Goal: Task Accomplishment & Management: Complete application form

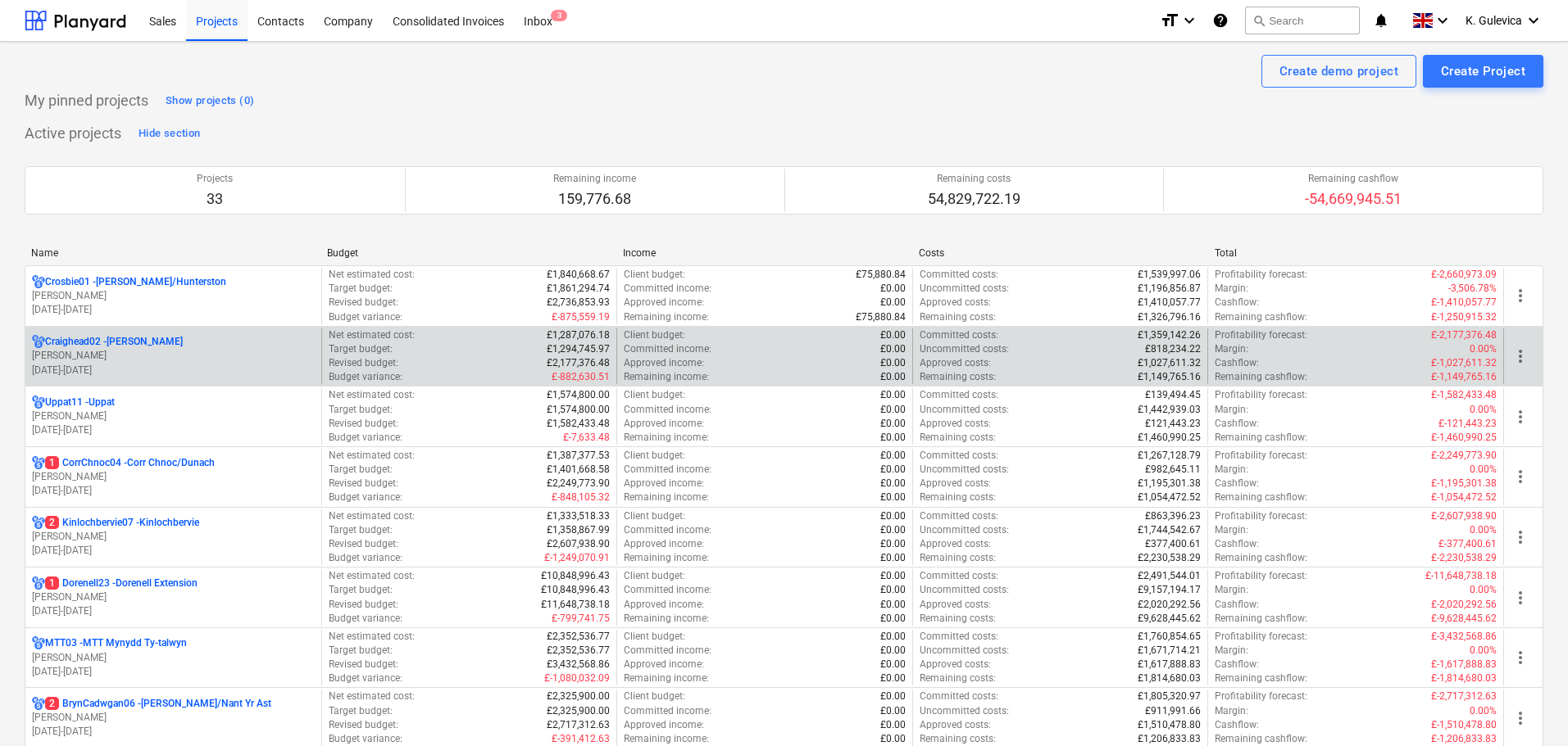
click at [123, 346] on p "Craighead02 - [GEOGRAPHIC_DATA]" at bounding box center [113, 342] width 138 height 14
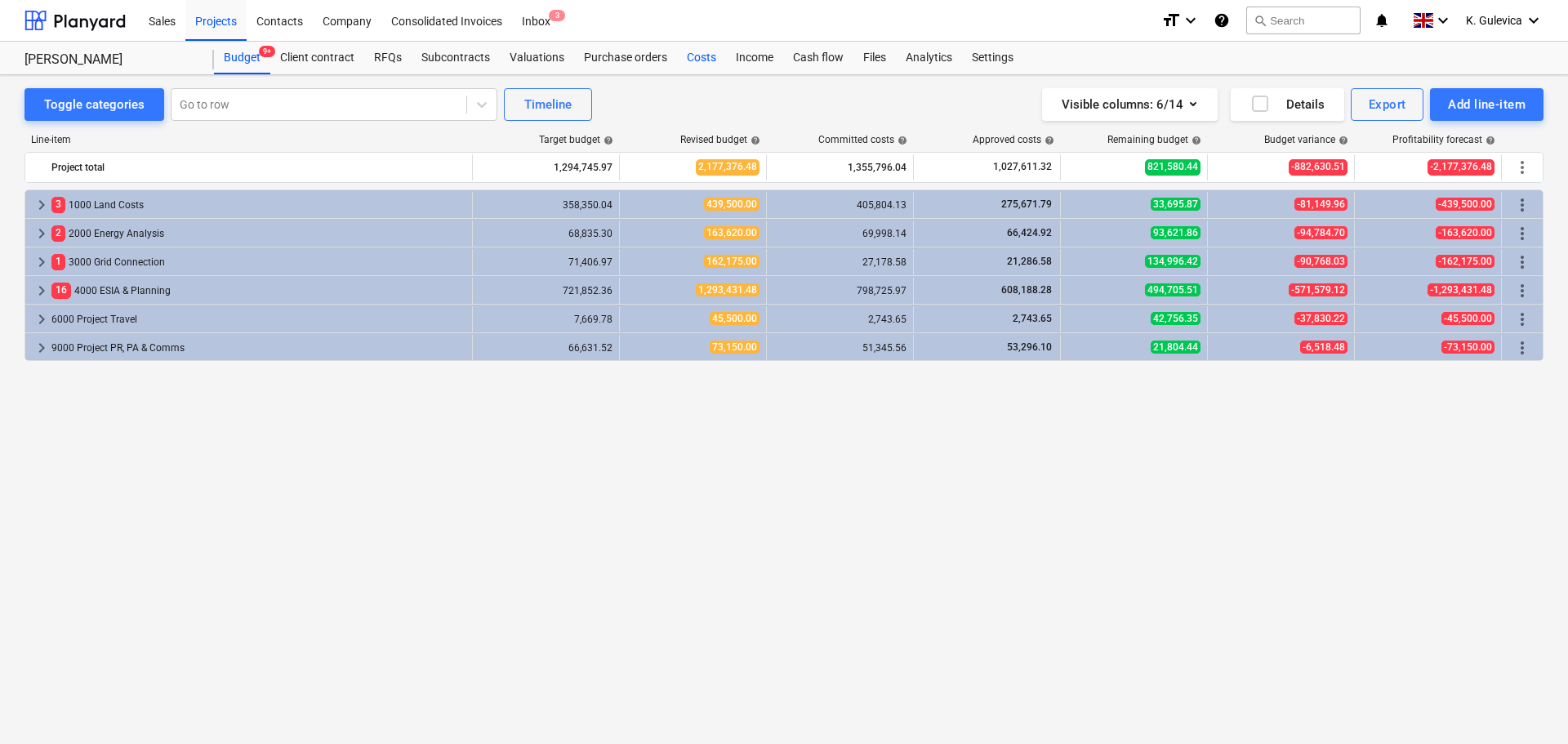
click at [677, 56] on div "Costs" at bounding box center [702, 58] width 49 height 33
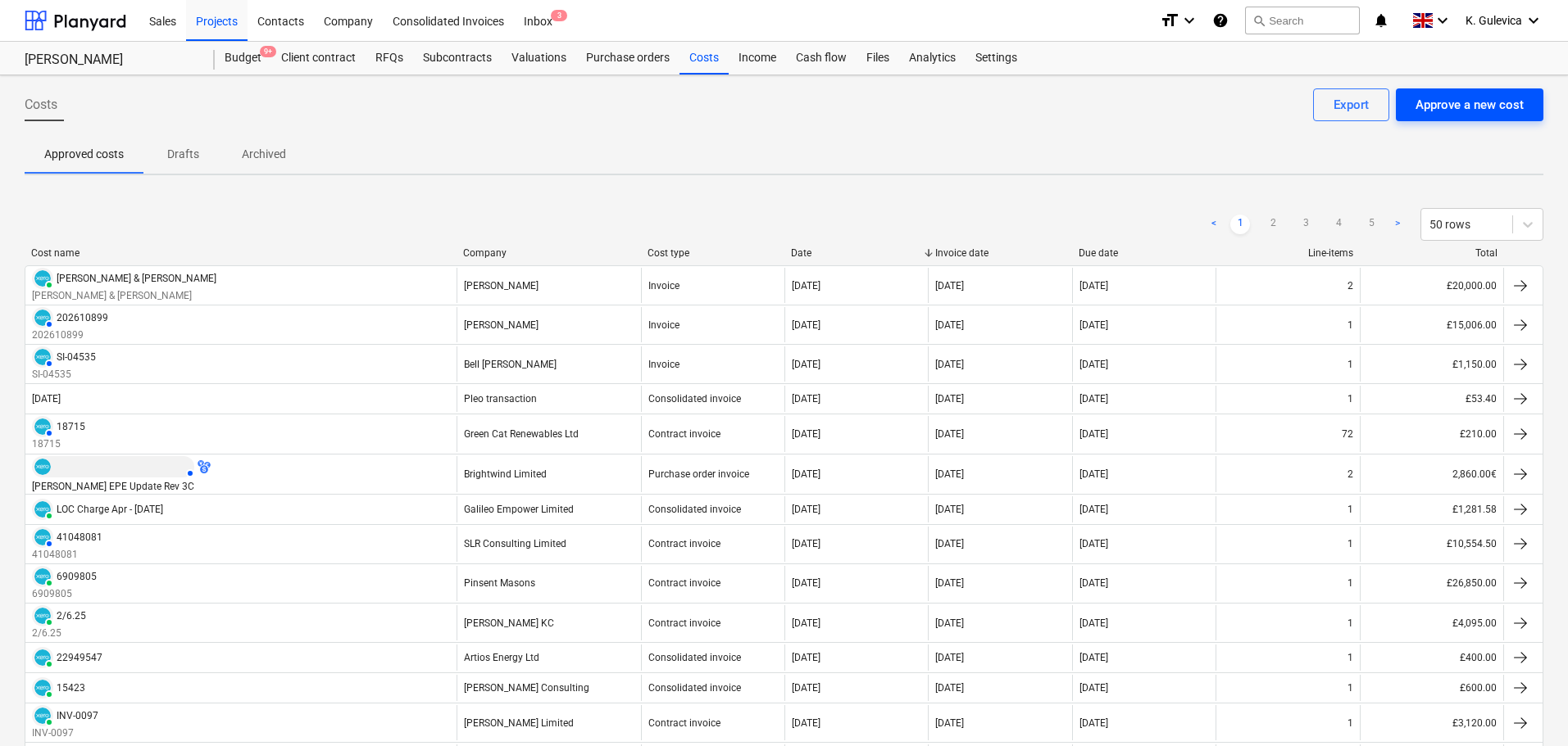
click at [1492, 110] on div "Approve a new cost" at bounding box center [1470, 105] width 108 height 21
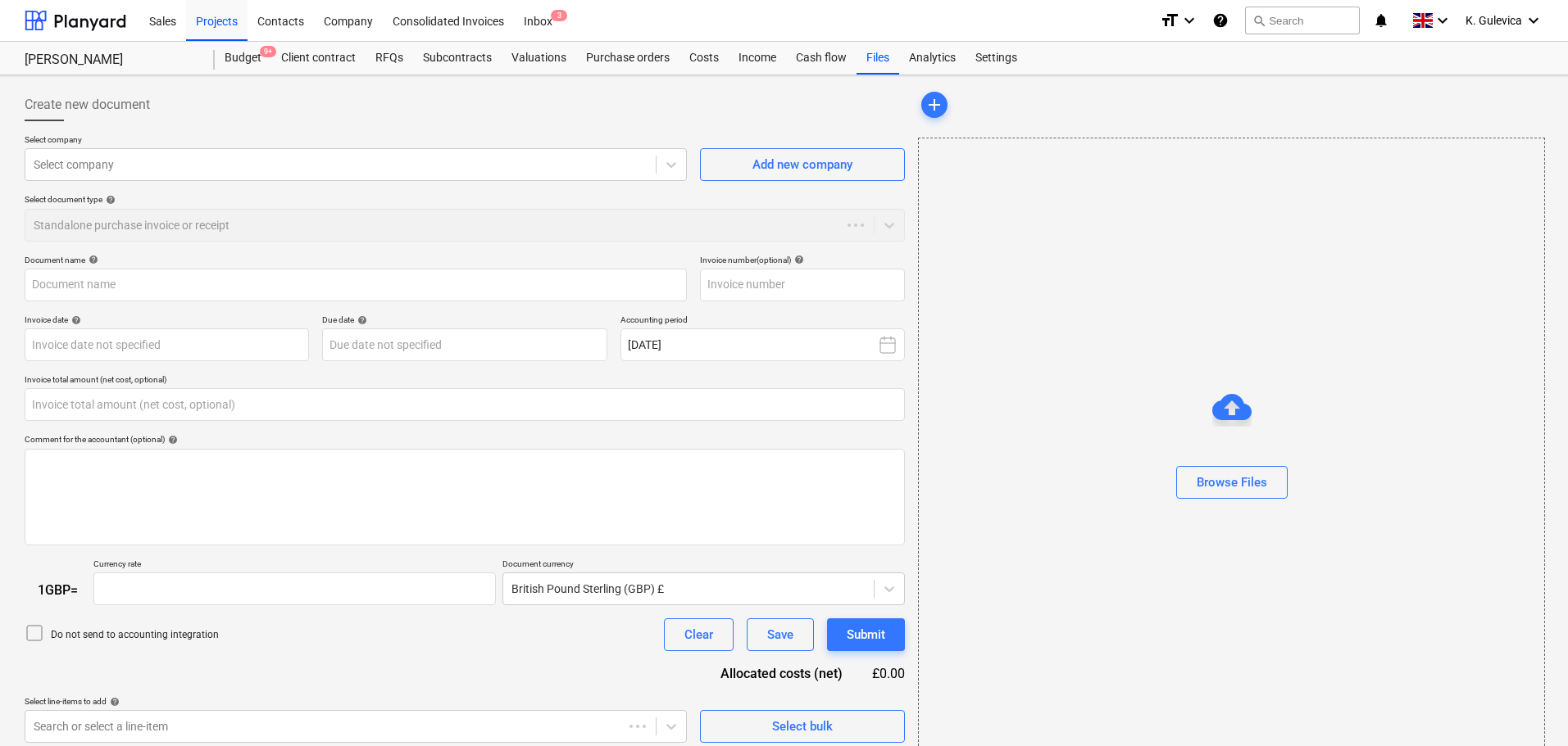
type input "0.00"
type input "1.00"
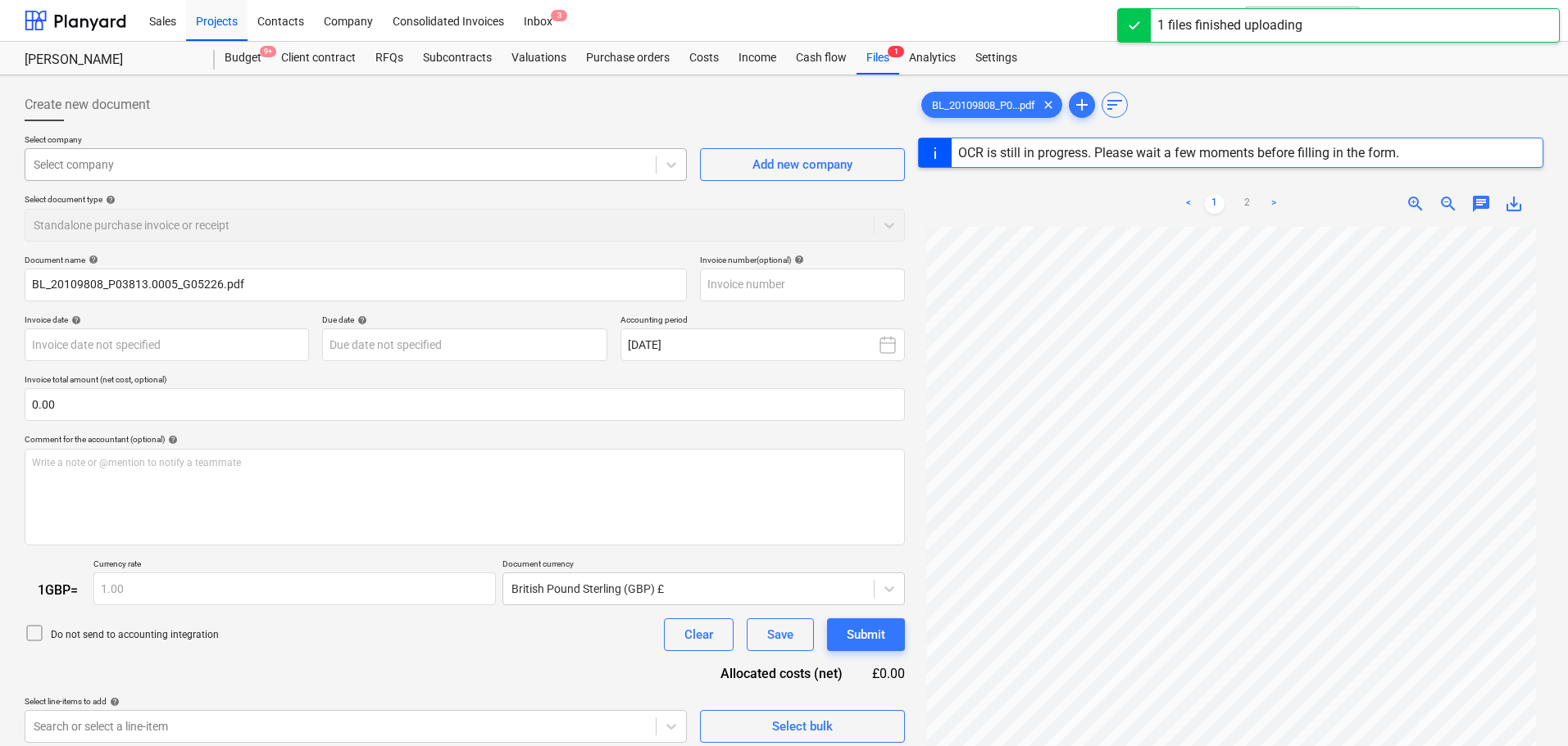
click at [232, 157] on div at bounding box center [340, 164] width 614 height 16
type input "20109808"
click at [743, 159] on span "Add new company" at bounding box center [802, 165] width 164 height 21
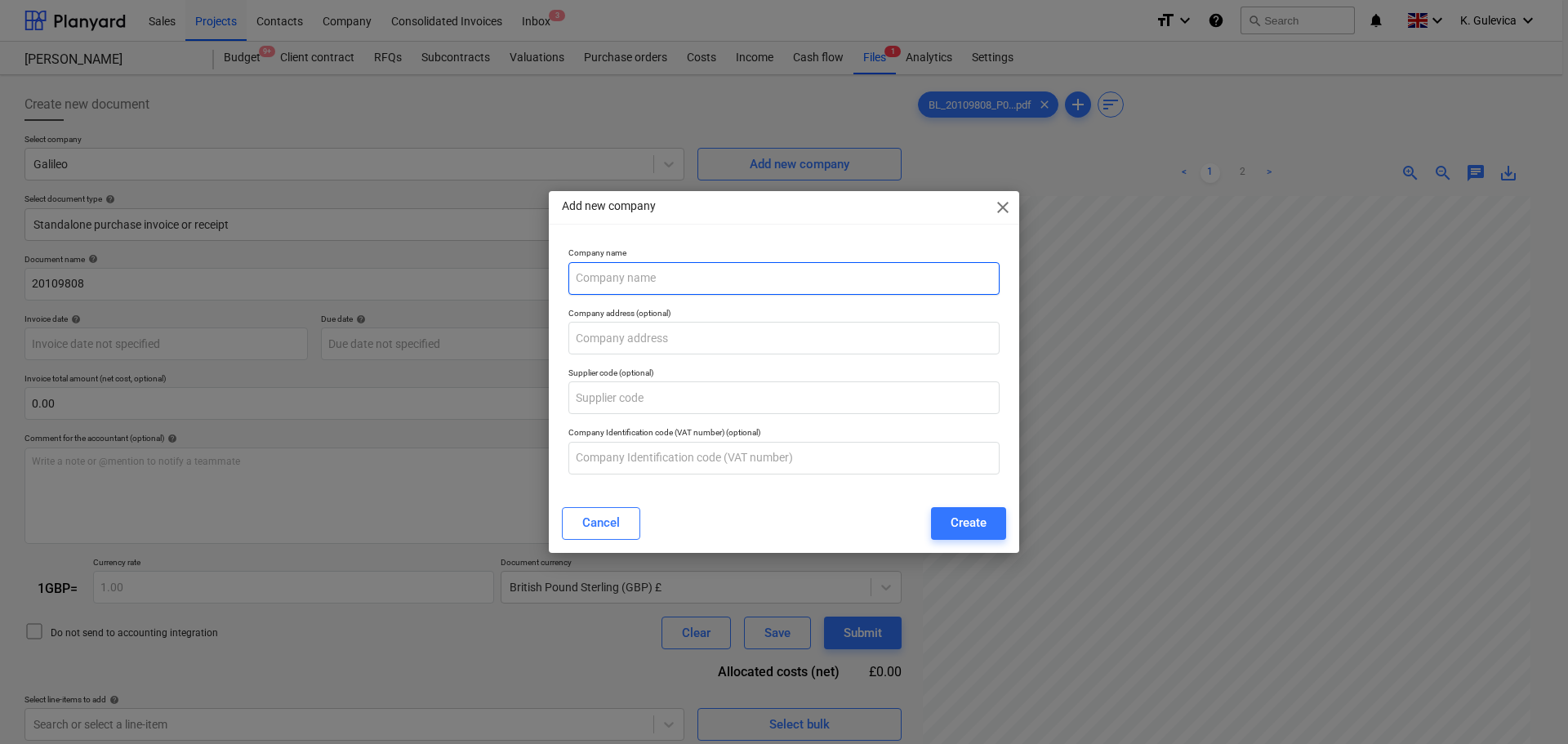
click at [767, 274] on input "text" at bounding box center [784, 279] width 432 height 33
type input "[PERSON_NAME]"
click at [959, 526] on div "Create" at bounding box center [968, 523] width 36 height 21
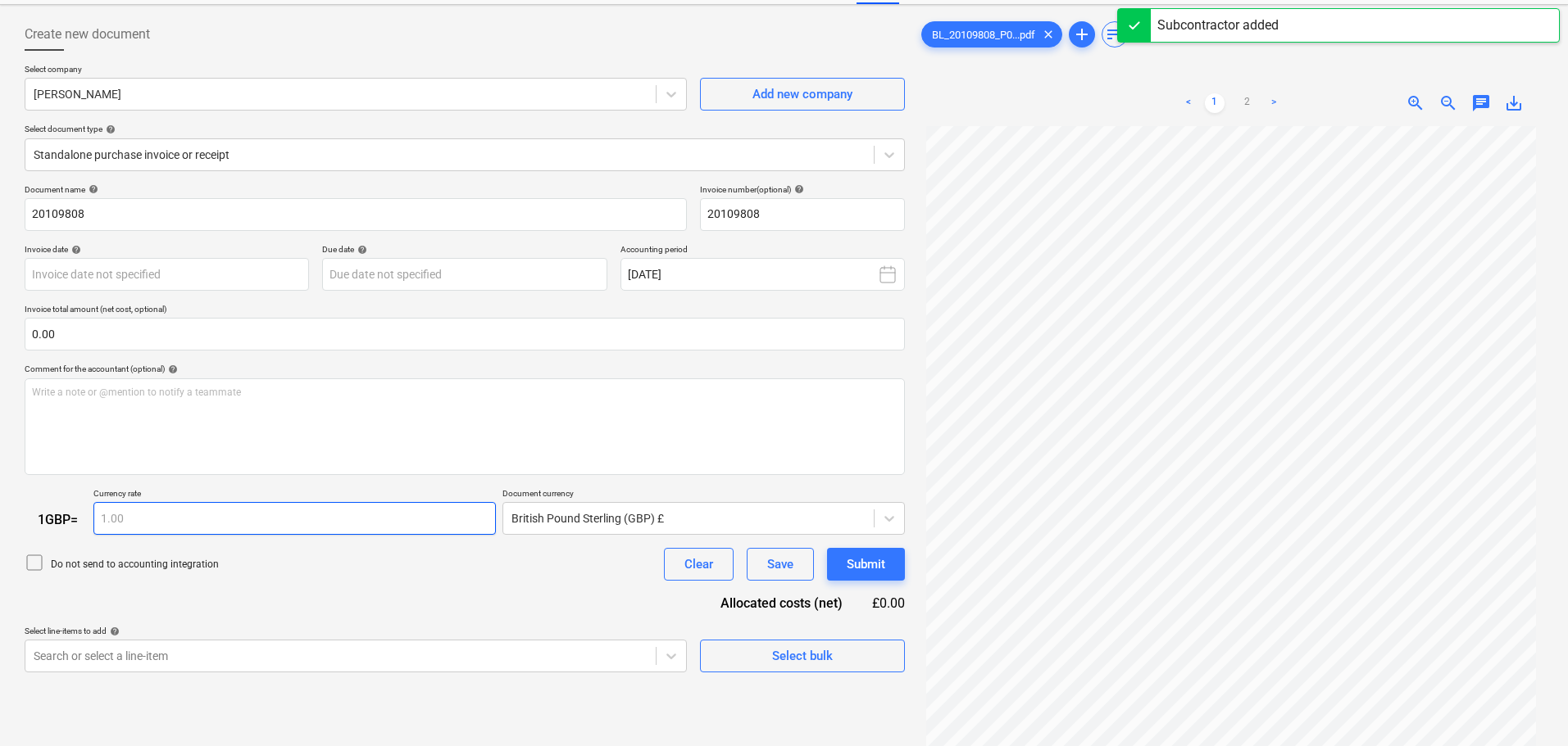
scroll to position [164, 0]
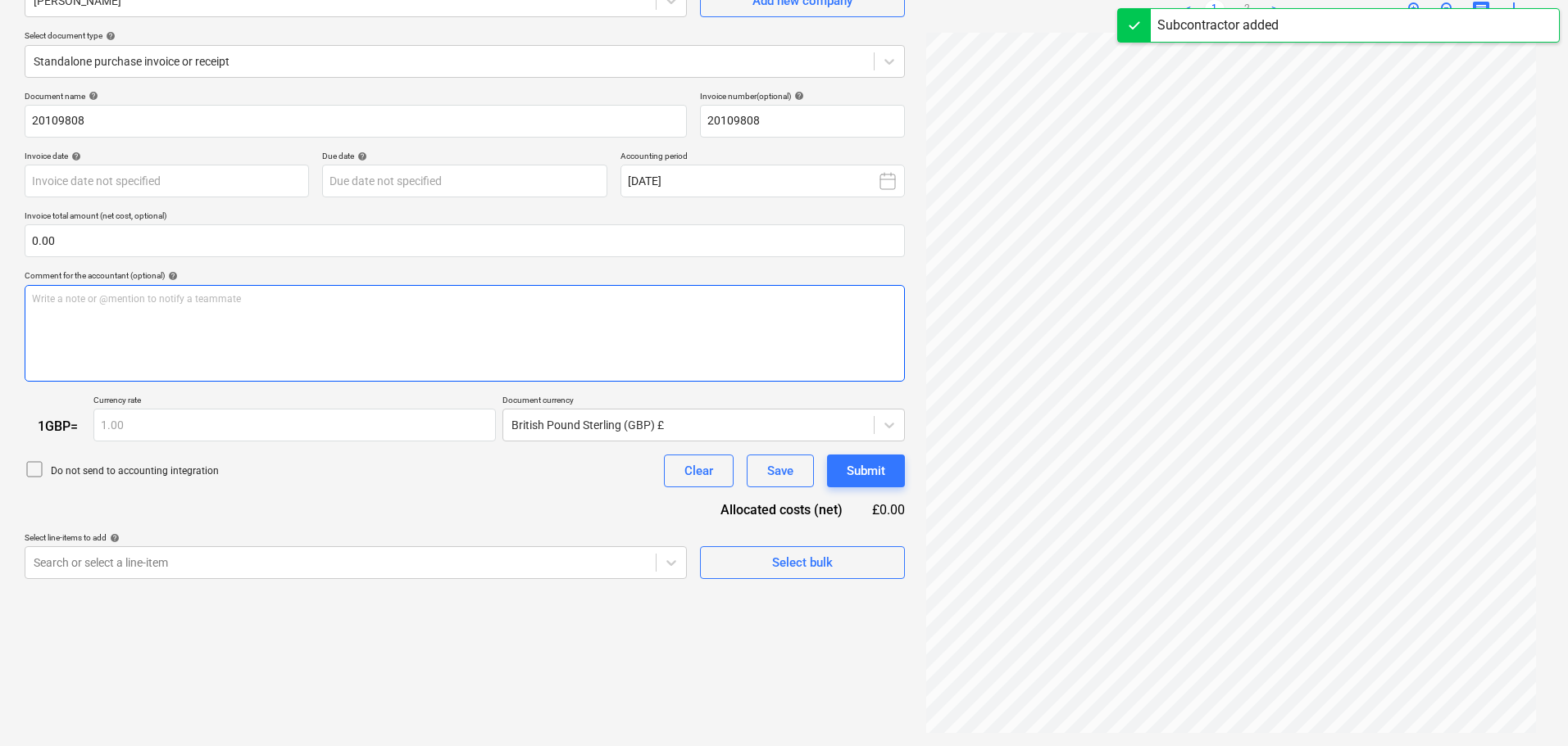
click at [145, 329] on div "Write a note or @mention to notify a teammate [PERSON_NAME]" at bounding box center [464, 333] width 881 height 97
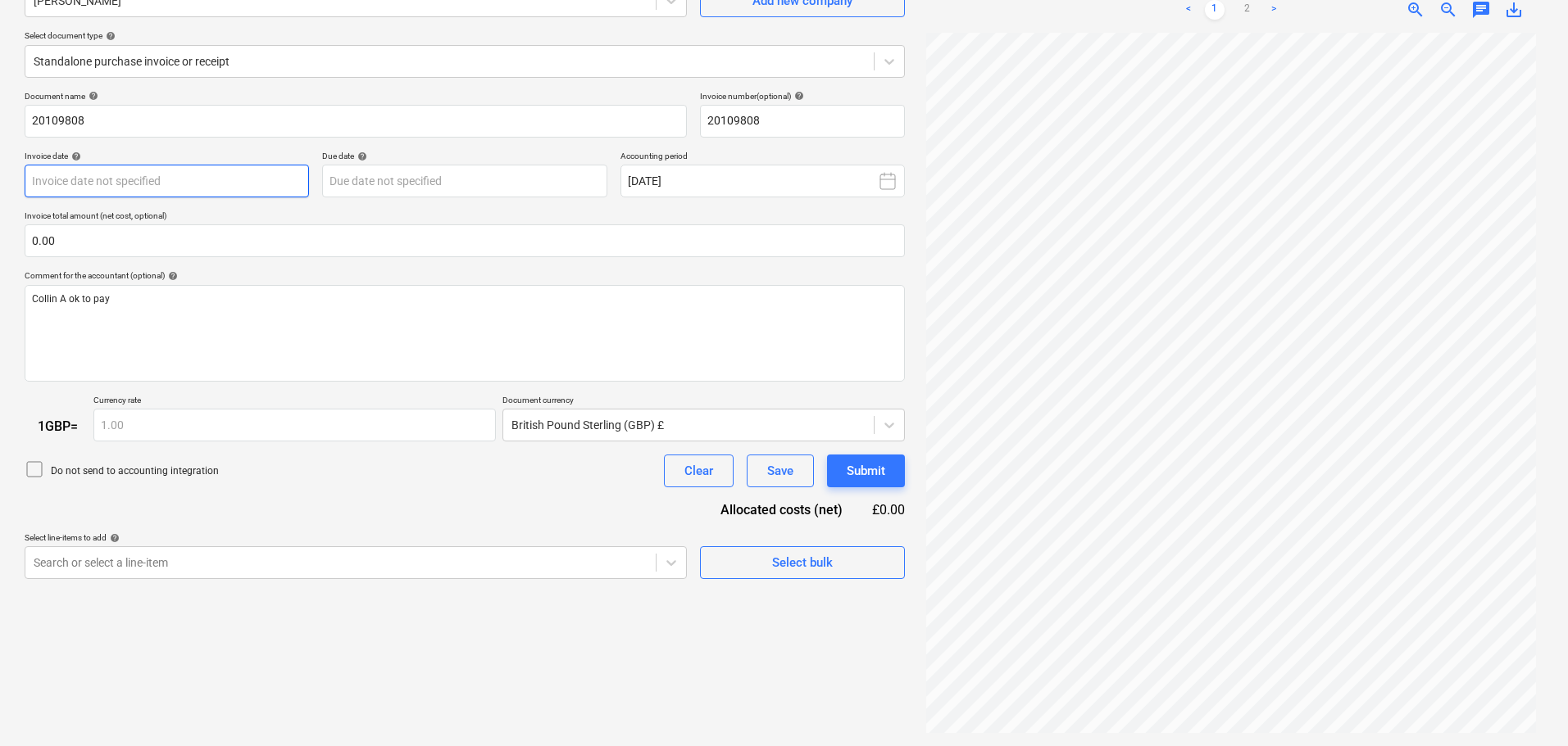
click at [231, 181] on body "Sales Projects Contacts Company Consolidated Invoices Inbox 3 format_size keybo…" at bounding box center [784, 209] width 1568 height 746
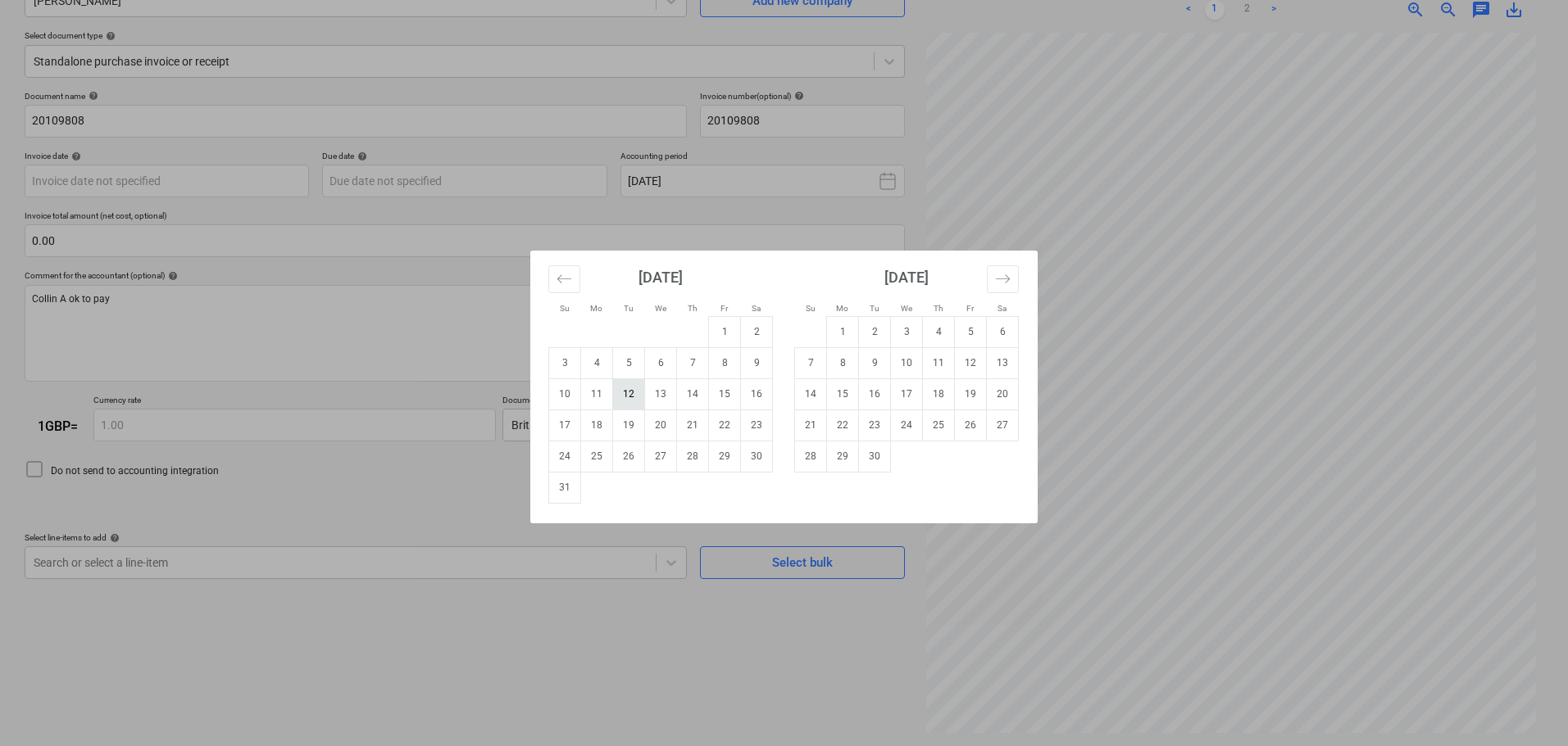
click at [638, 397] on td "12" at bounding box center [629, 394] width 32 height 31
type input "[DATE]"
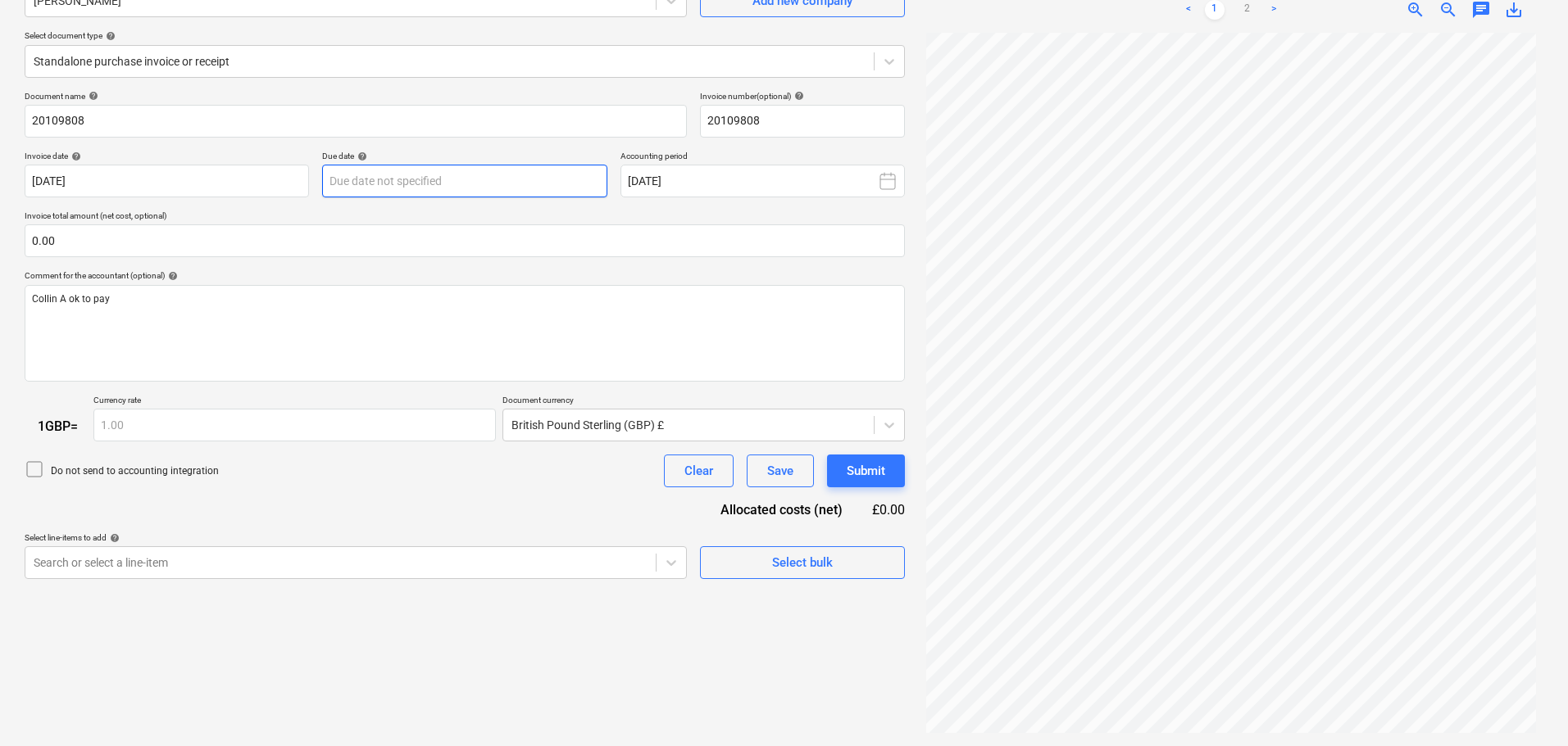
click at [470, 186] on body "Sales Projects Contacts Company Consolidated Invoices Inbox 3 format_size keybo…" at bounding box center [784, 209] width 1568 height 746
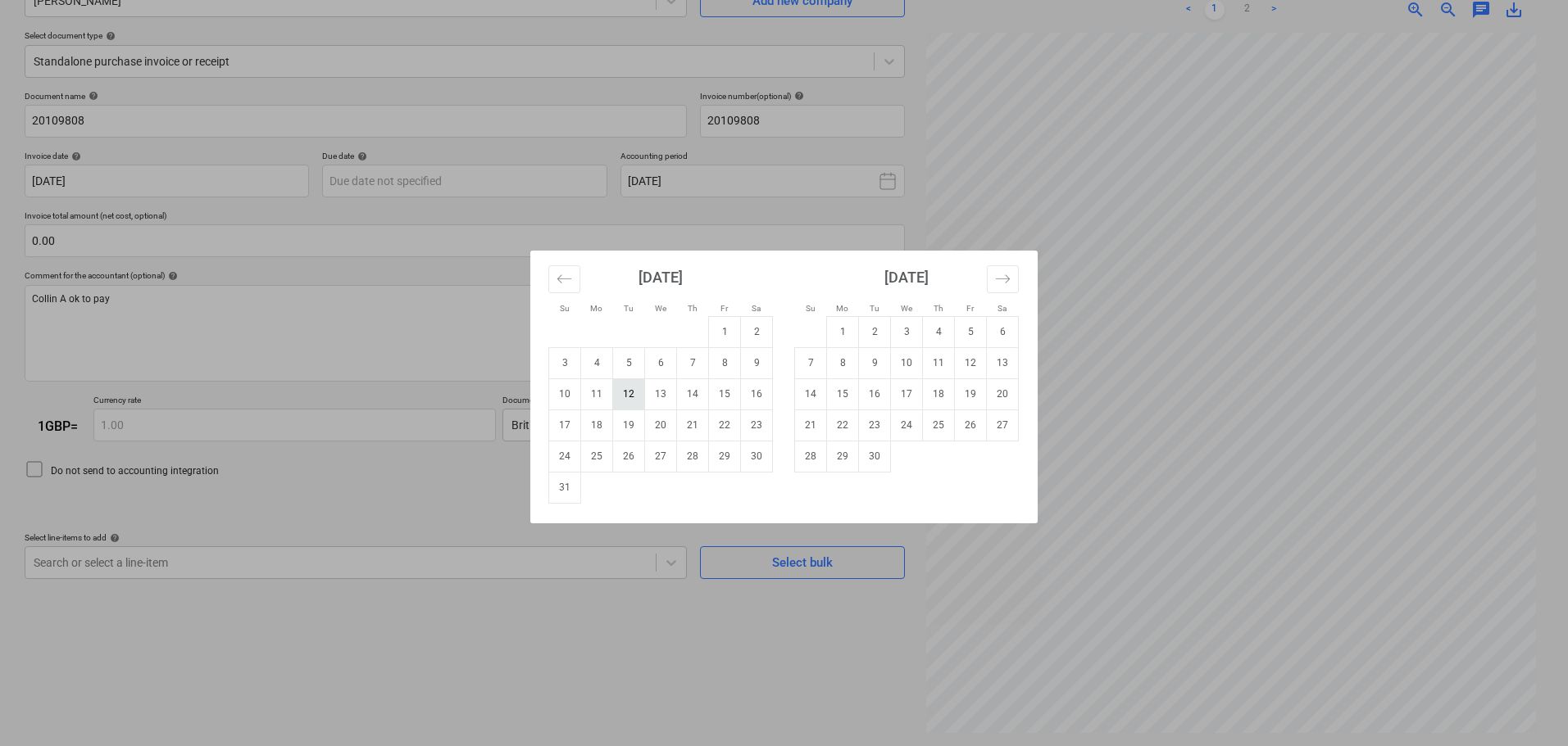
click at [629, 399] on td "12" at bounding box center [629, 394] width 32 height 31
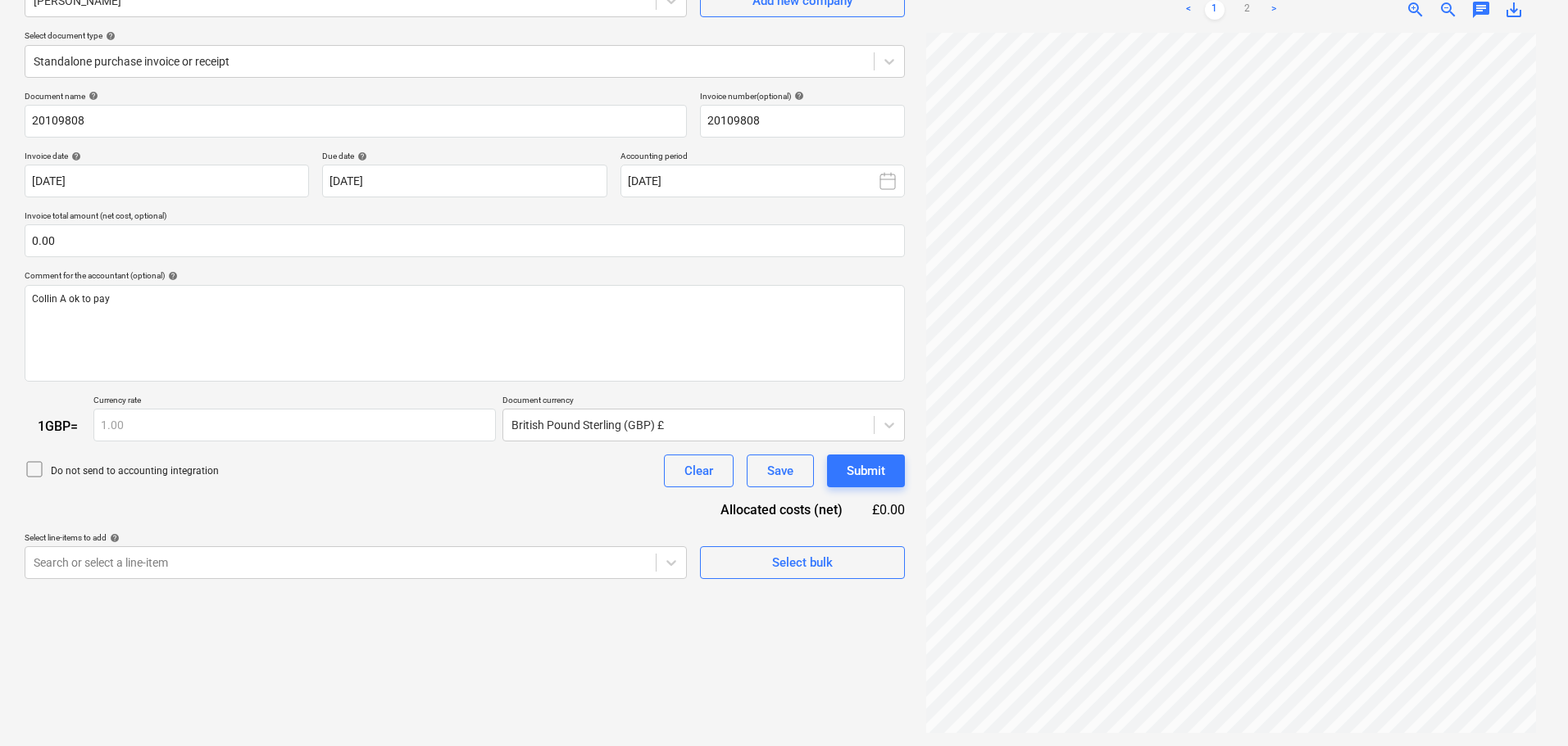
type input "[DATE]"
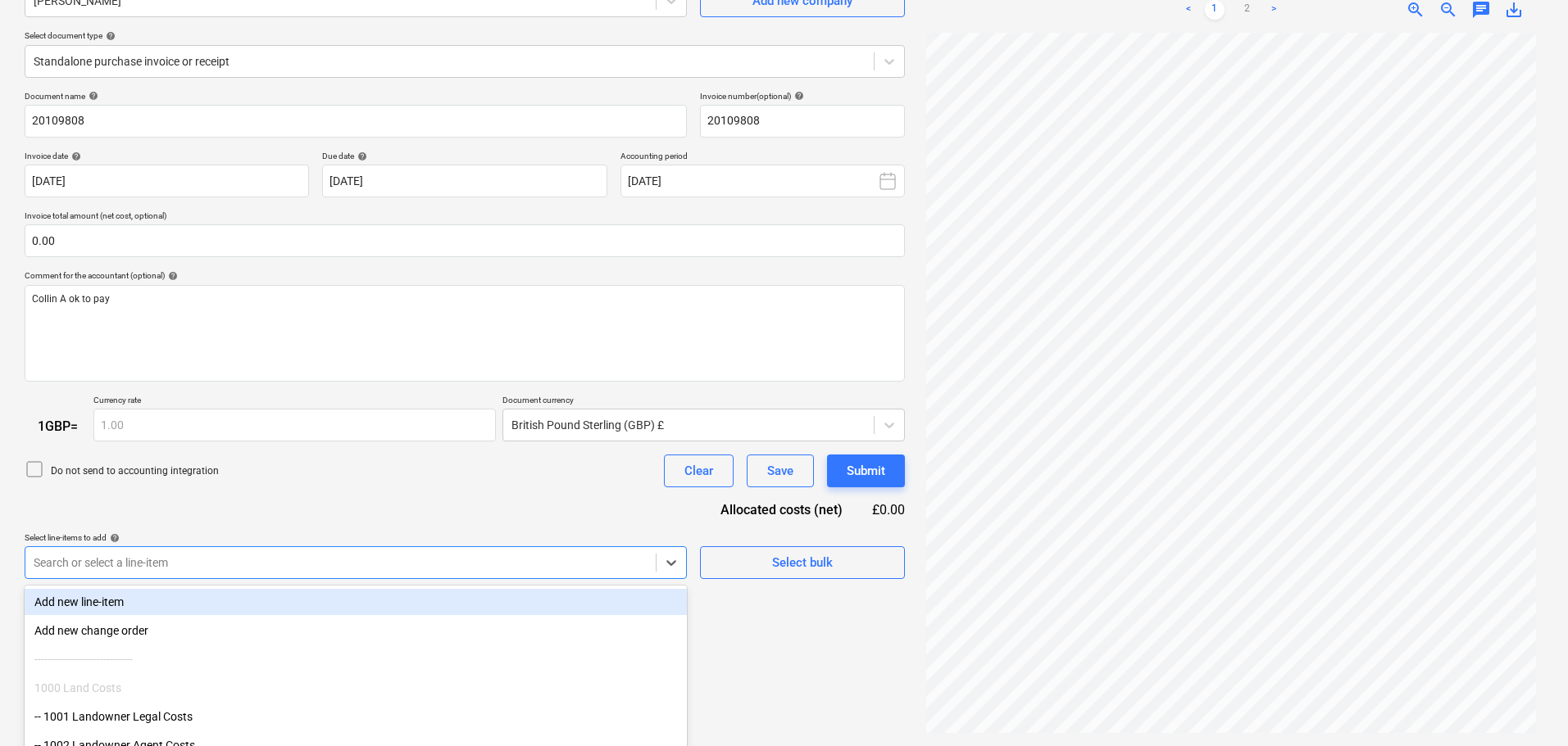
click at [176, 556] on body "Sales Projects Contacts Company Consolidated Invoices Inbox 3 format_size keybo…" at bounding box center [784, 209] width 1568 height 746
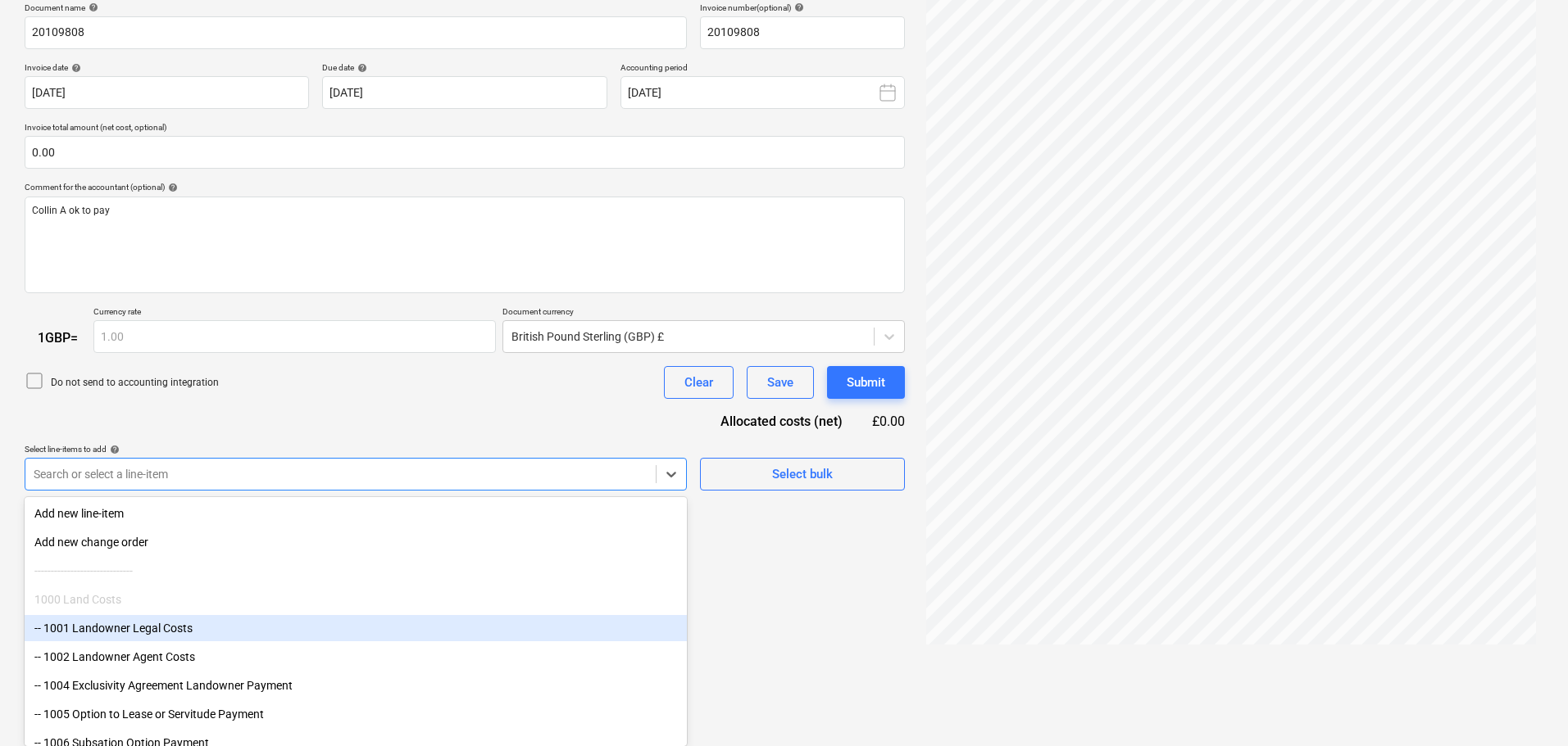
click at [186, 629] on div "-- 1001 Landowner Legal Costs" at bounding box center [355, 628] width 662 height 26
click at [330, 397] on div "Document name help 20109808 Invoice number (optional) help 20109808 Invoice dat…" at bounding box center [464, 301] width 881 height 597
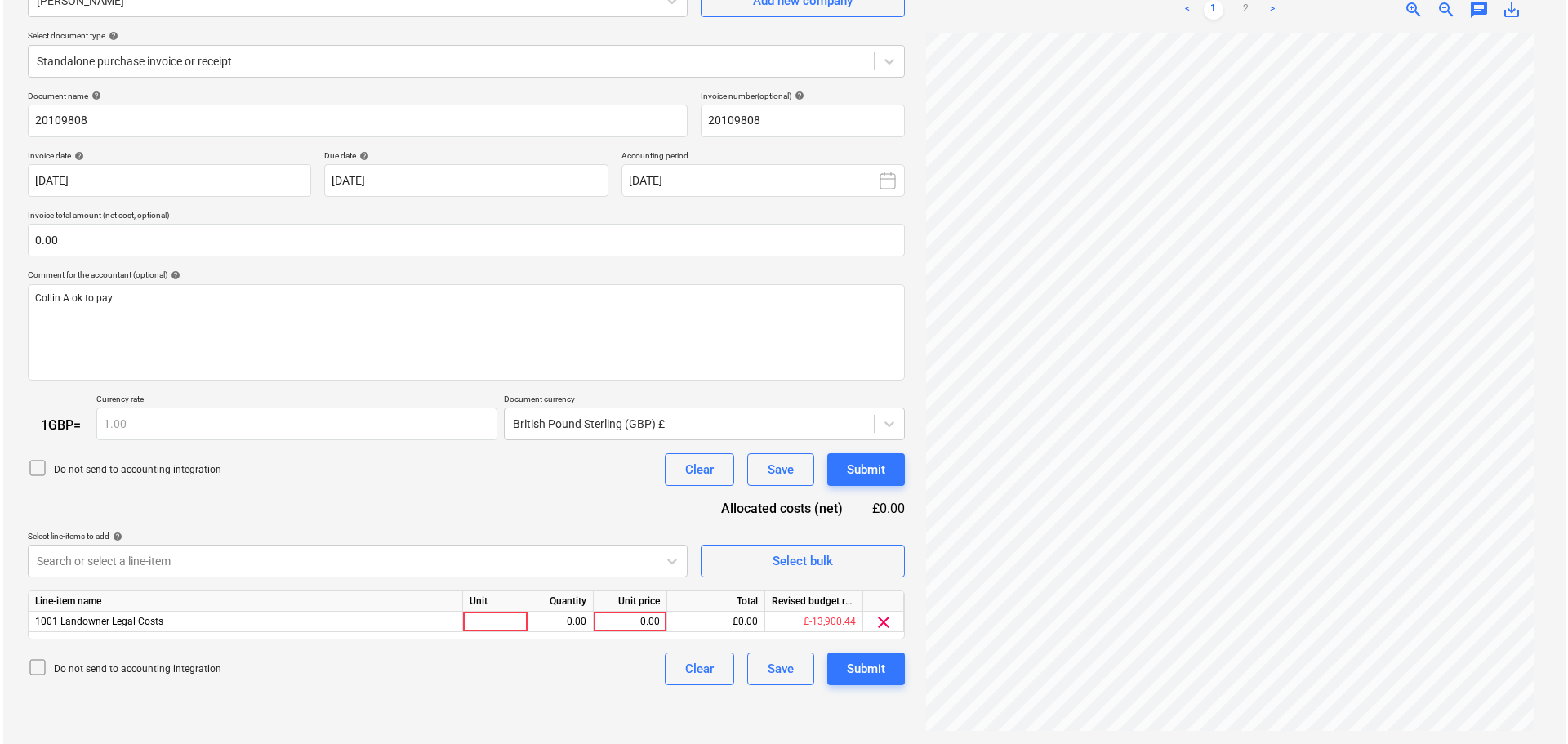
scroll to position [163, 0]
click at [631, 619] on div "0.00" at bounding box center [627, 622] width 60 height 20
type input "17634"
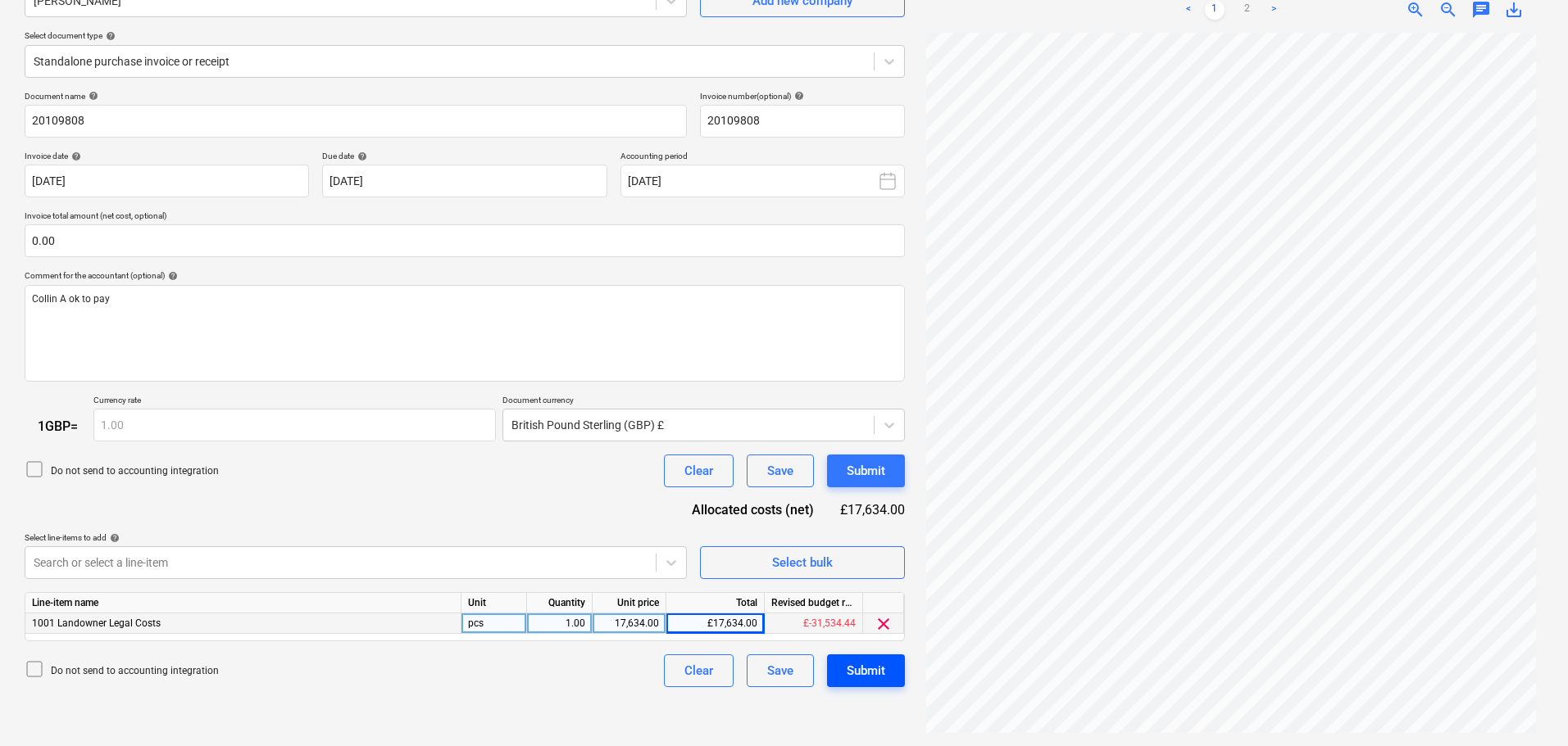
click at [876, 670] on div "Submit" at bounding box center [866, 670] width 39 height 21
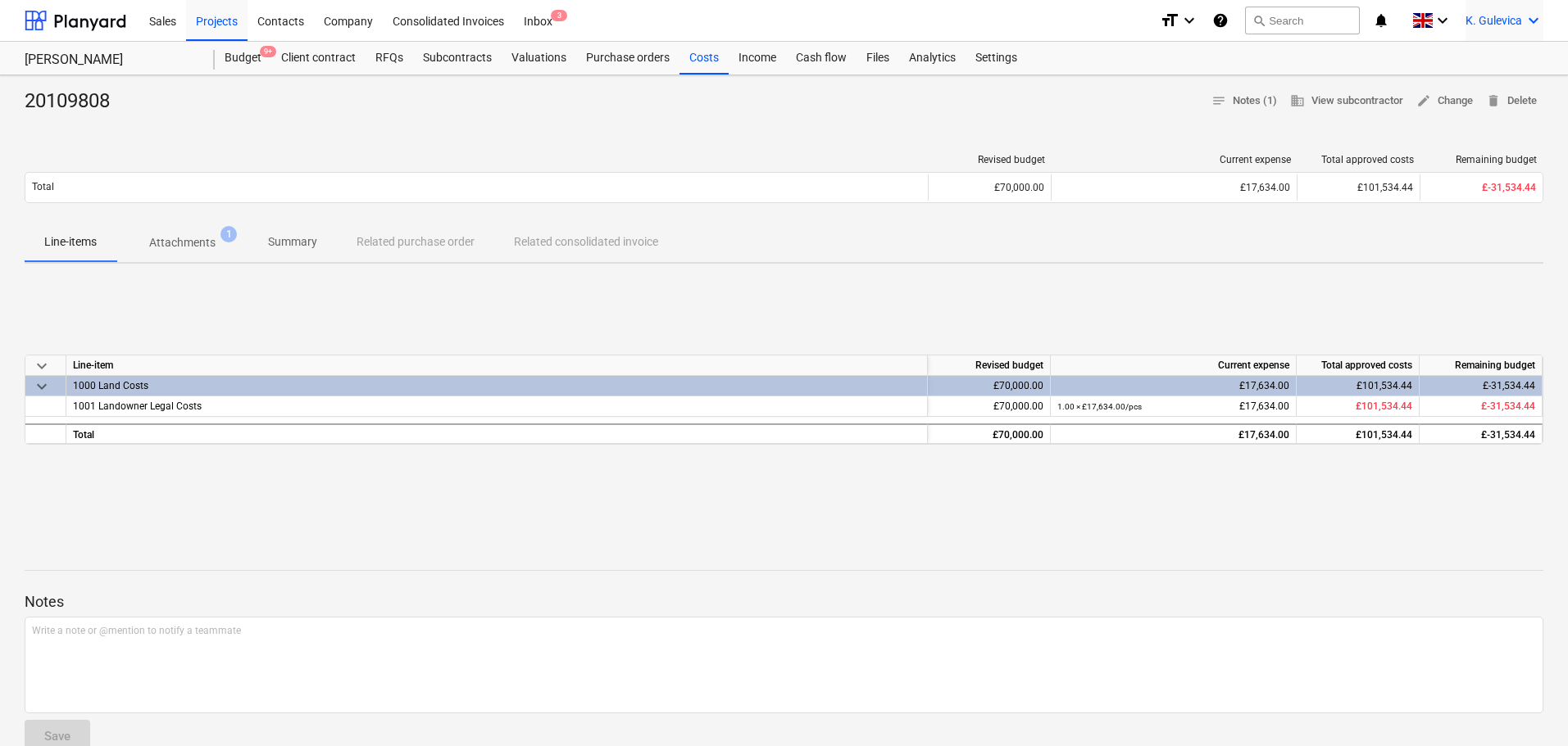
click at [1502, 20] on span "K. Gulevica" at bounding box center [1494, 21] width 57 height 14
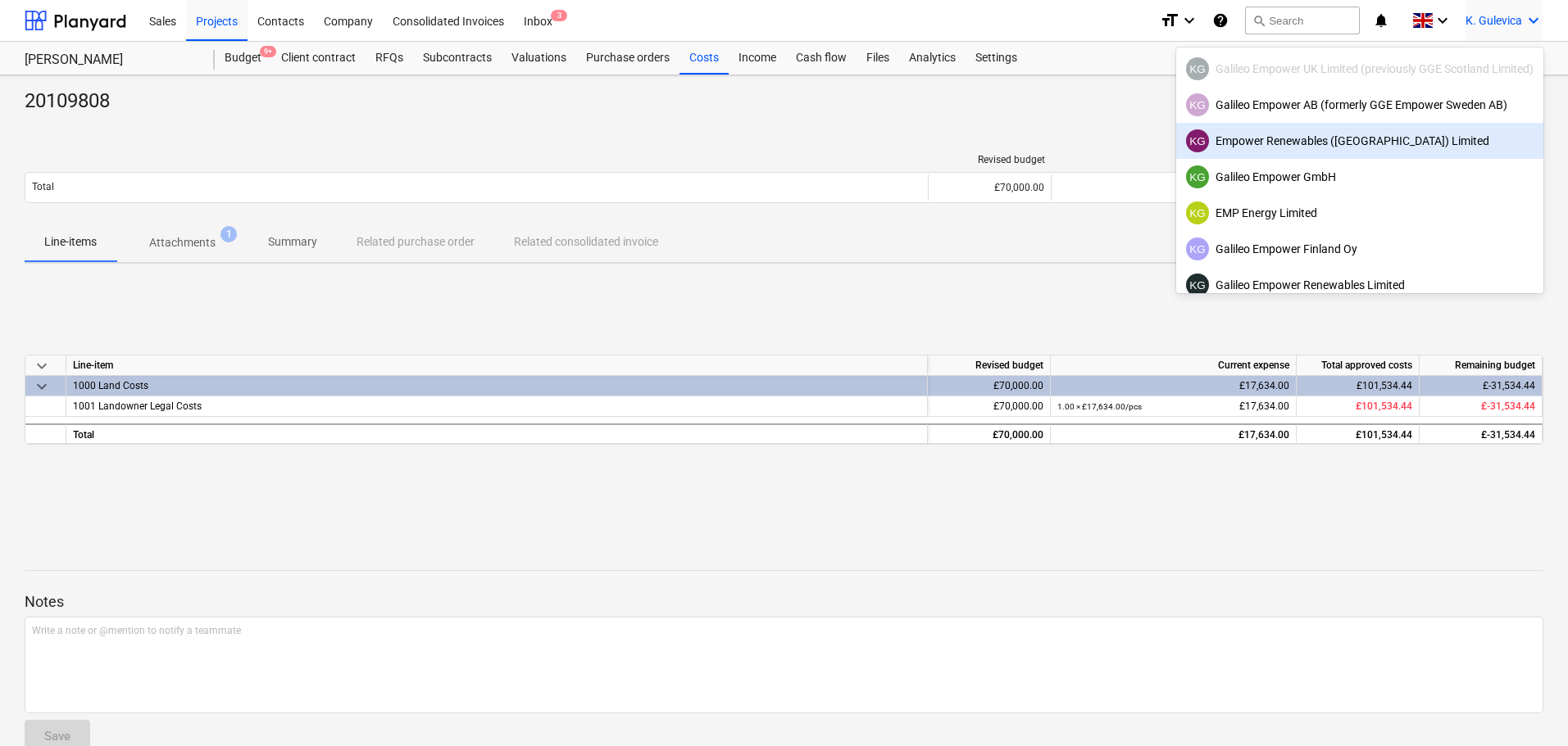
click at [1286, 142] on div "KG Empower Renewables ([GEOGRAPHIC_DATA]) Limited" at bounding box center [1360, 140] width 348 height 23
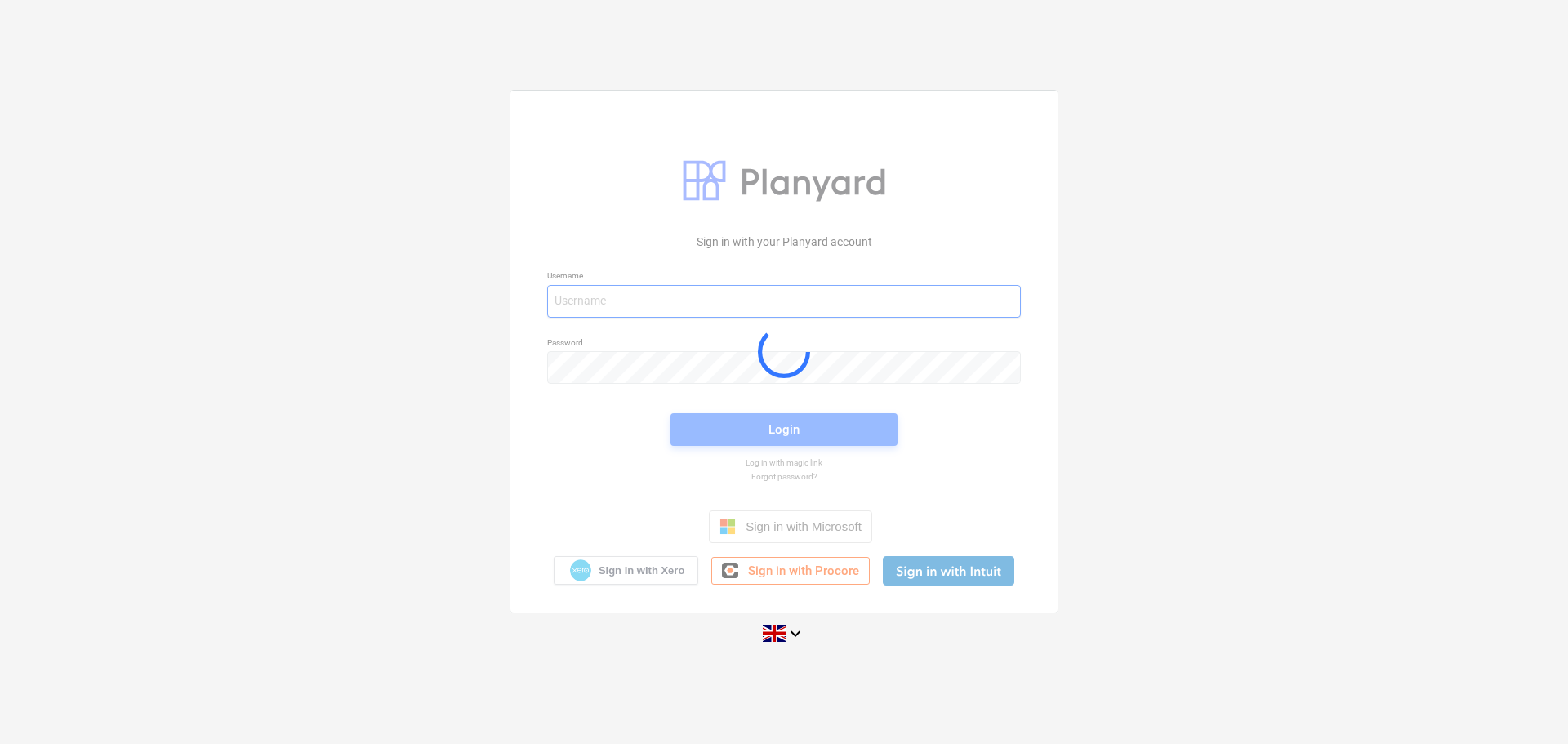
type input "[EMAIL_ADDRESS][DOMAIN_NAME]"
